Goal: Book appointment/travel/reservation

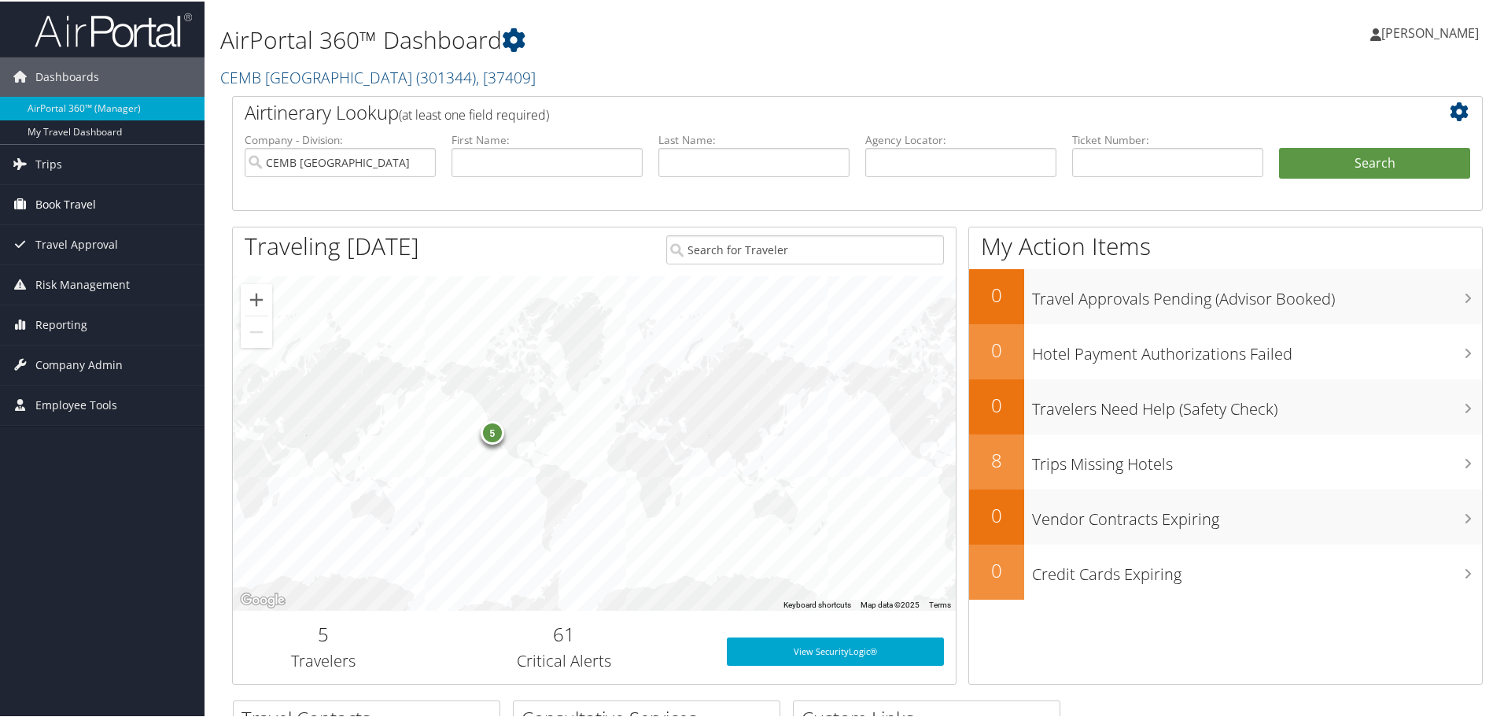
click at [84, 207] on span "Book Travel" at bounding box center [65, 202] width 61 height 39
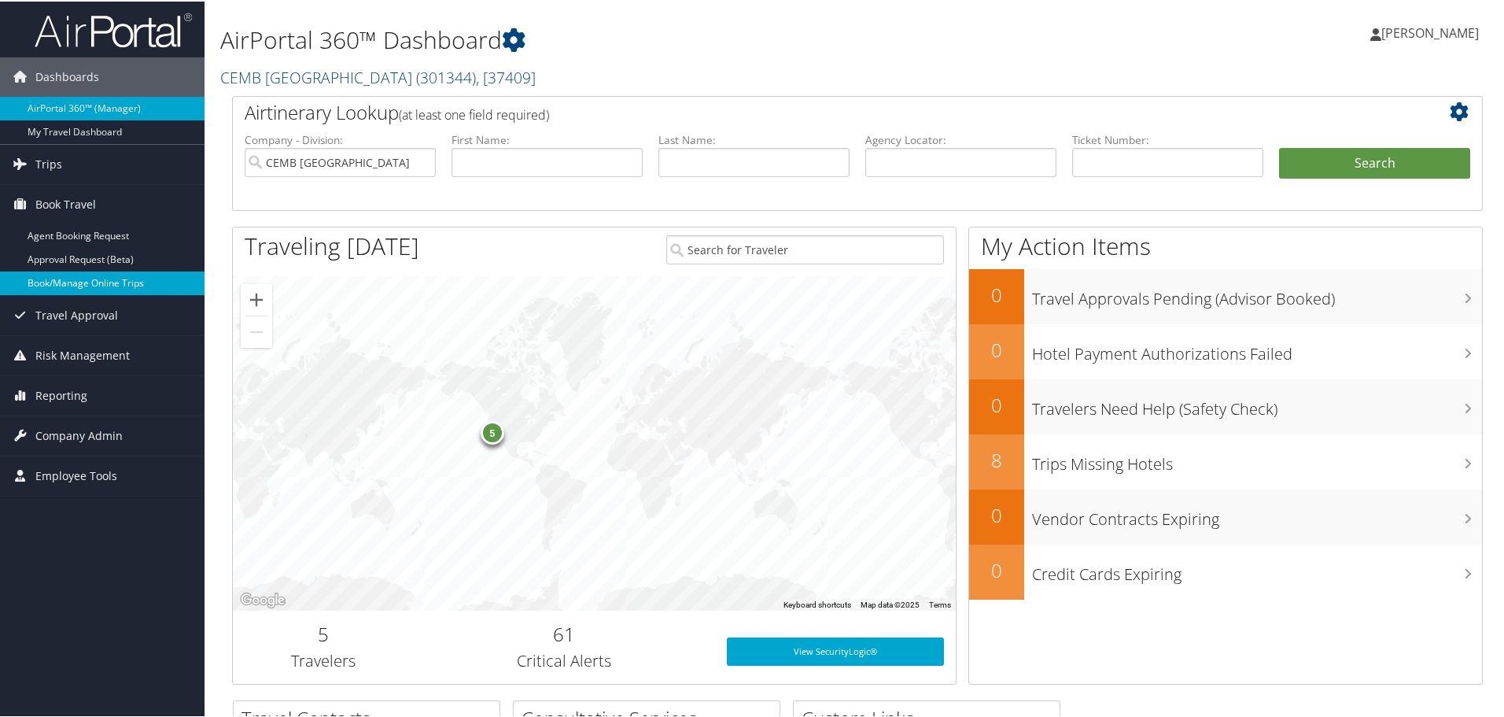
click at [83, 286] on link "Book/Manage Online Trips" at bounding box center [102, 282] width 205 height 24
